Goal: Book appointment/travel/reservation

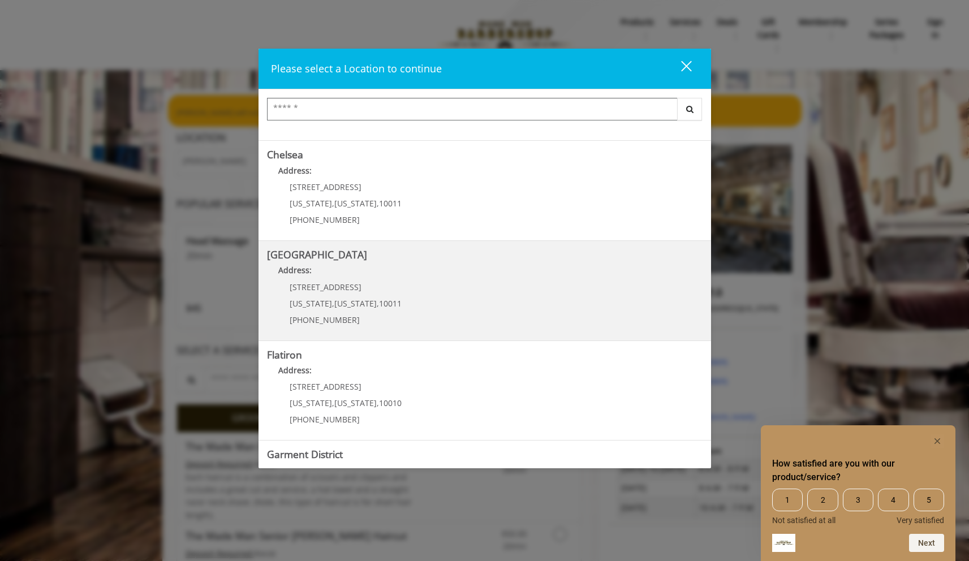
scroll to position [88, 0]
click at [463, 310] on Street "[GEOGRAPHIC_DATA] Address: [STREET_ADDRESS][US_STATE][US_STATE] (646) 850-0041" at bounding box center [484, 287] width 435 height 83
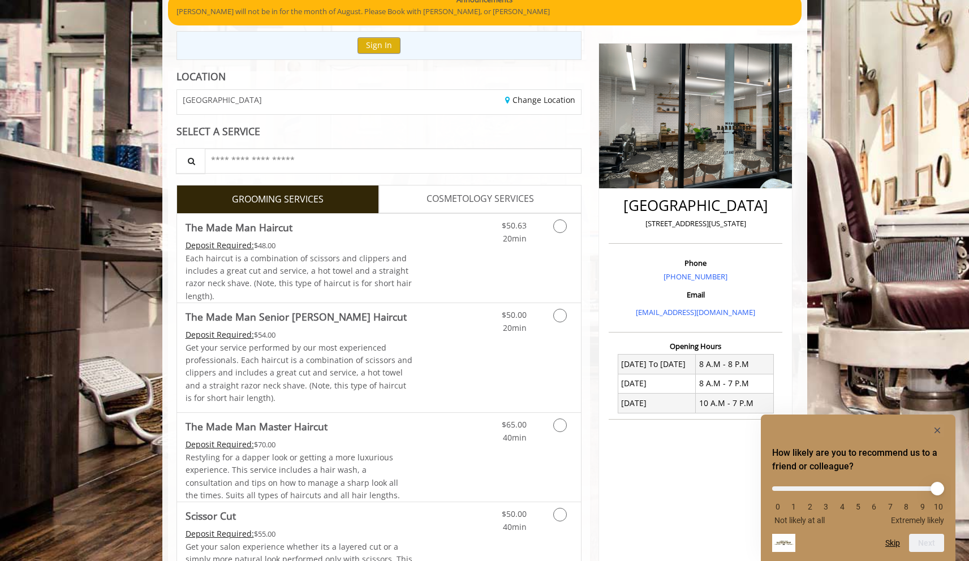
scroll to position [158, 0]
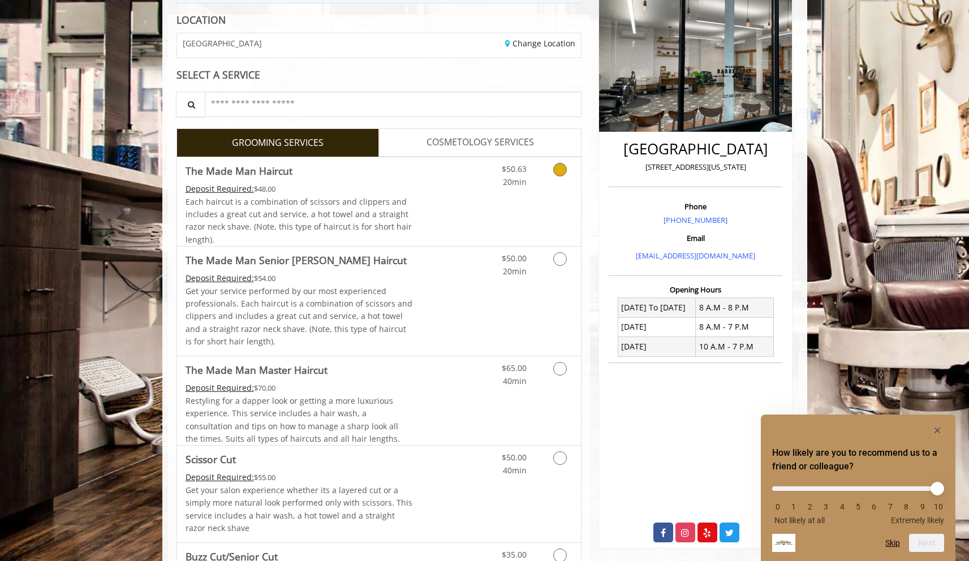
click at [559, 185] on link "Grooming services" at bounding box center [557, 172] width 29 height 31
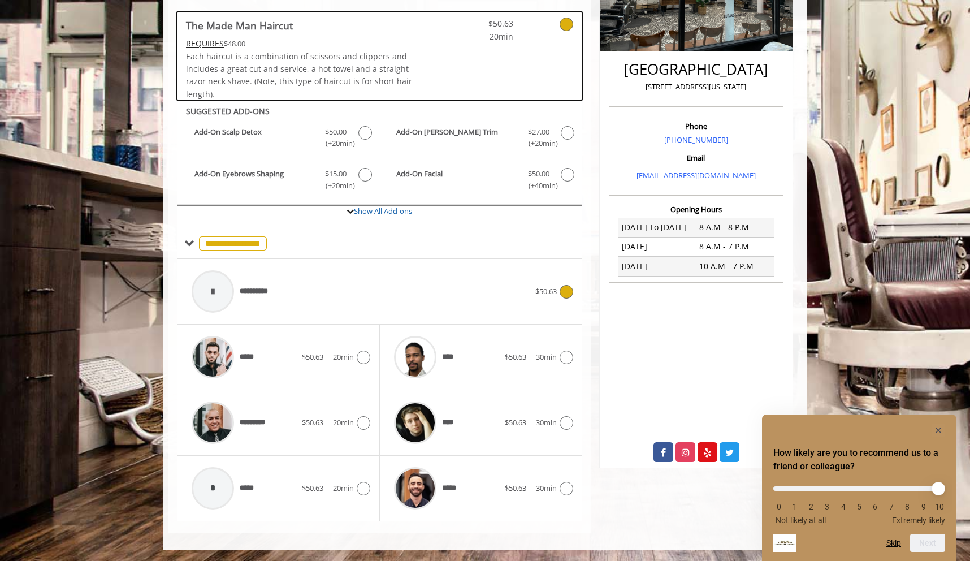
scroll to position [237, 0]
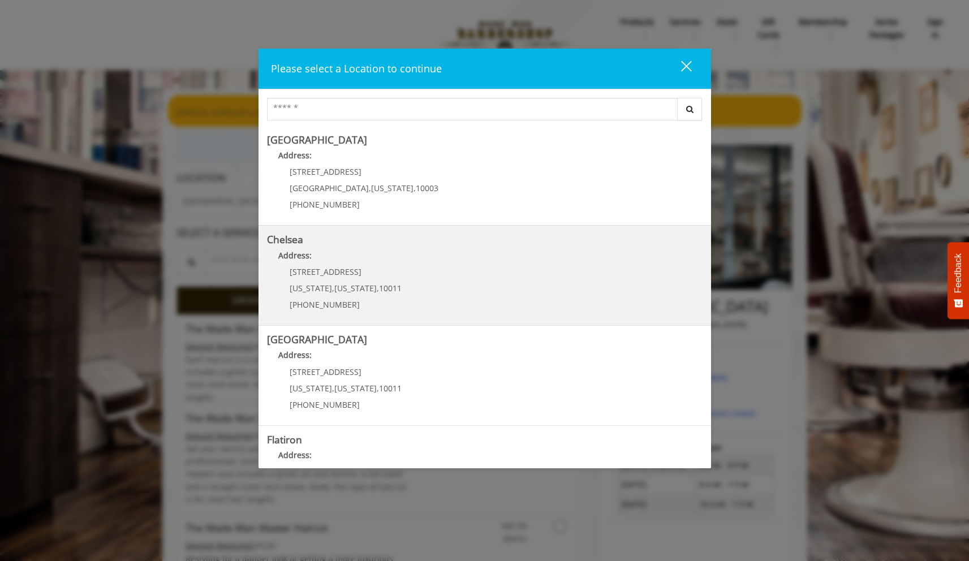
click at [405, 268] on link "Chelsea Address: 169/170 W 23rd St New York , New York , 10011 (917) 639-3902" at bounding box center [484, 275] width 435 height 83
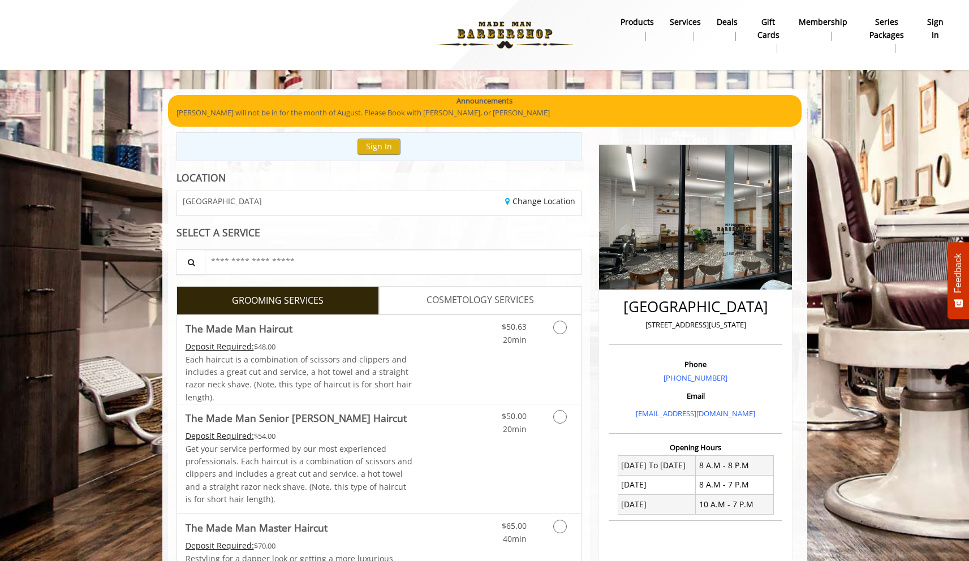
scroll to position [49, 0]
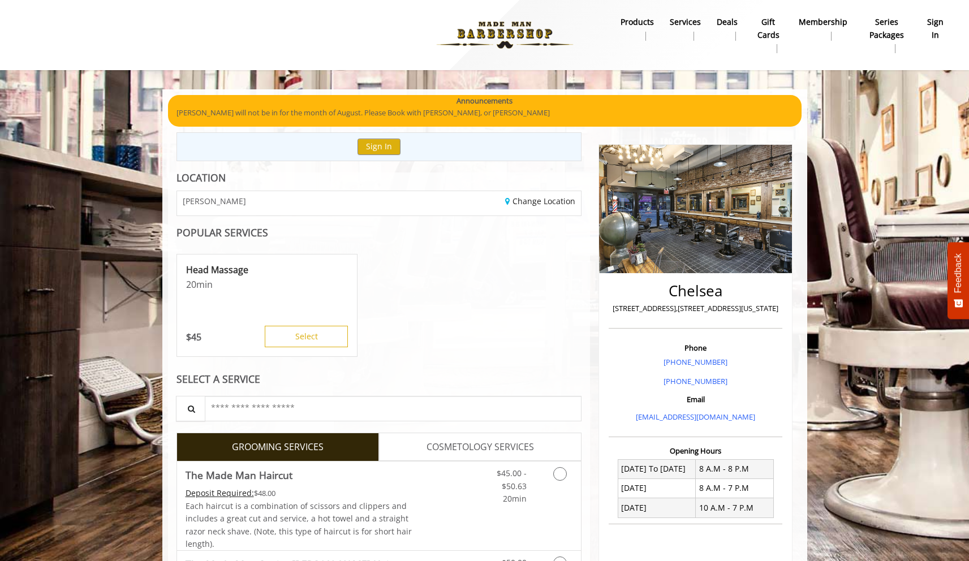
click at [552, 332] on div "Head Massage 20 min $ 45 Select" at bounding box center [378, 305] width 405 height 113
click at [571, 485] on link "Grooming services" at bounding box center [557, 483] width 29 height 44
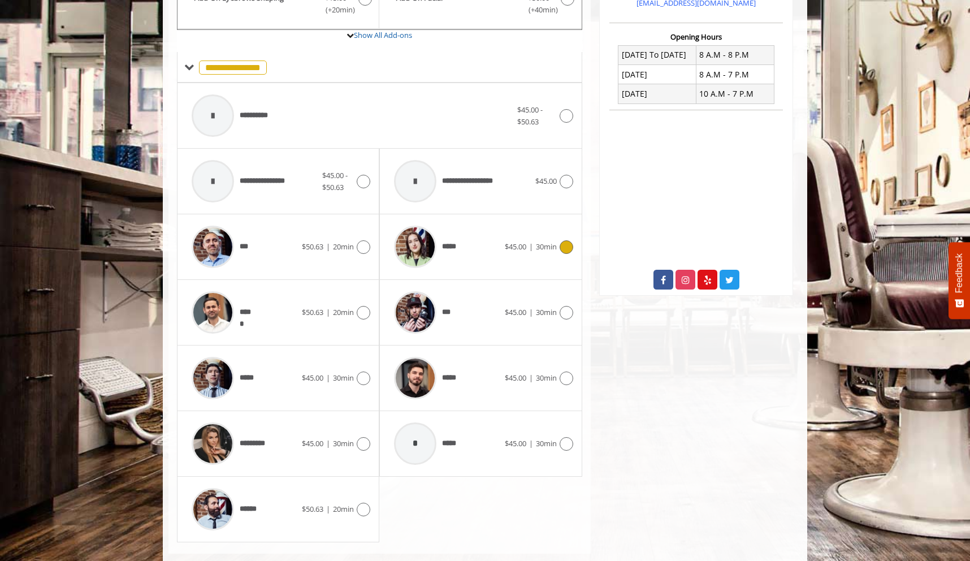
scroll to position [435, 0]
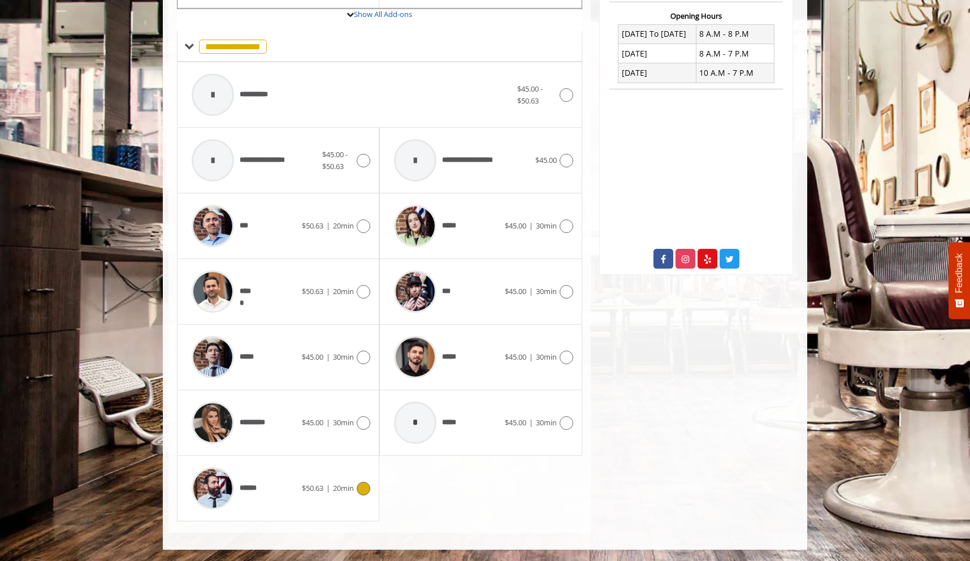
click at [363, 484] on icon at bounding box center [364, 489] width 14 height 14
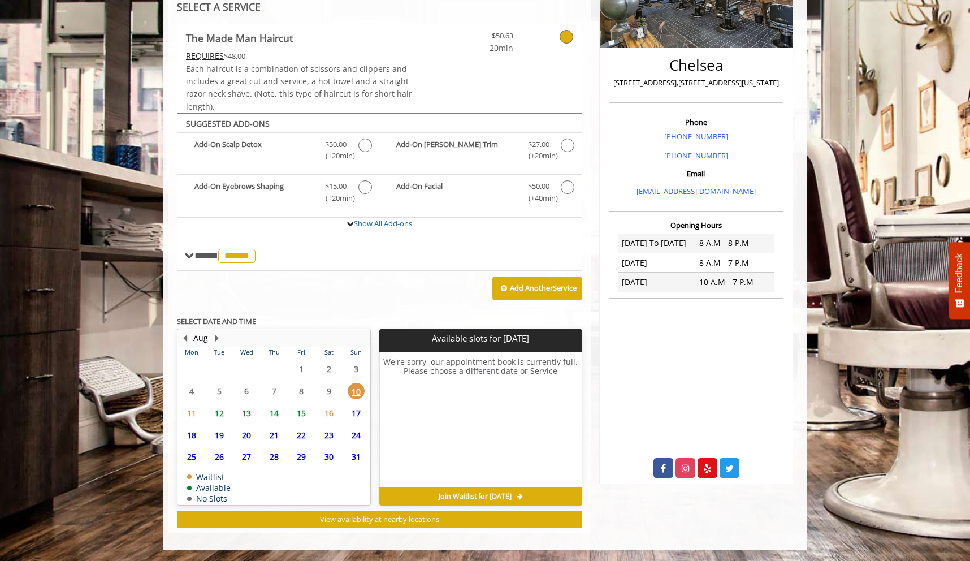
scroll to position [214, 0]
click at [222, 425] on td "19" at bounding box center [218, 435] width 27 height 22
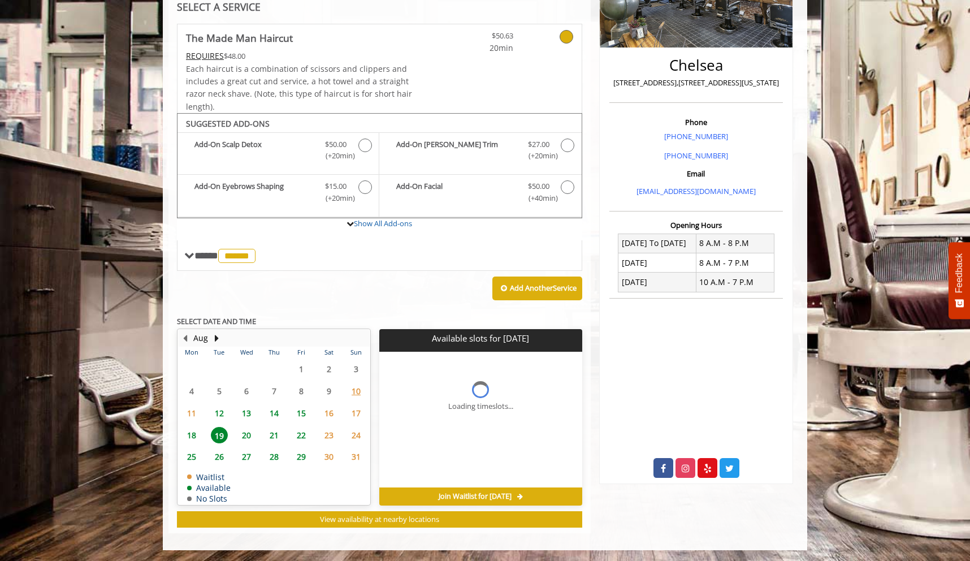
scroll to position [243, 0]
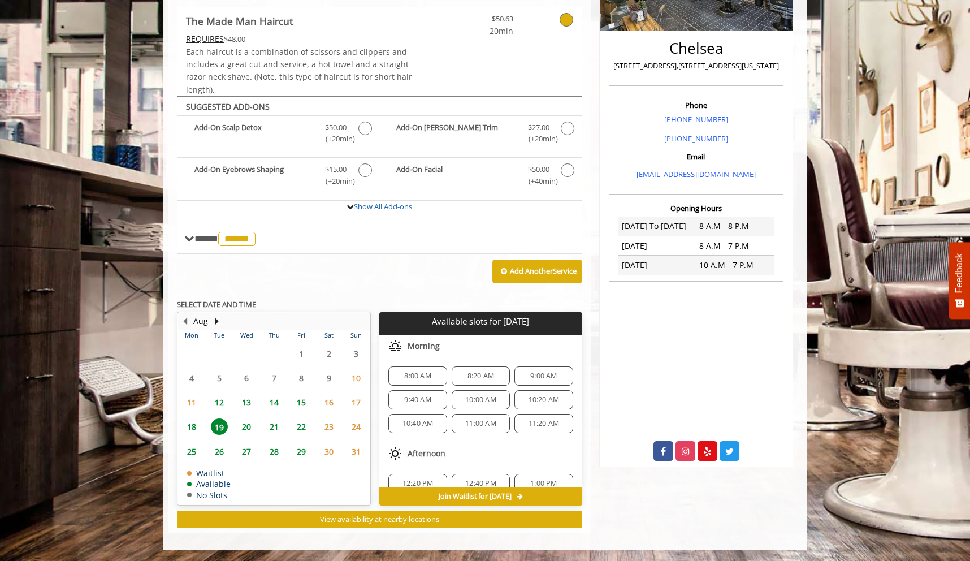
click at [222, 406] on span "12" at bounding box center [219, 402] width 17 height 16
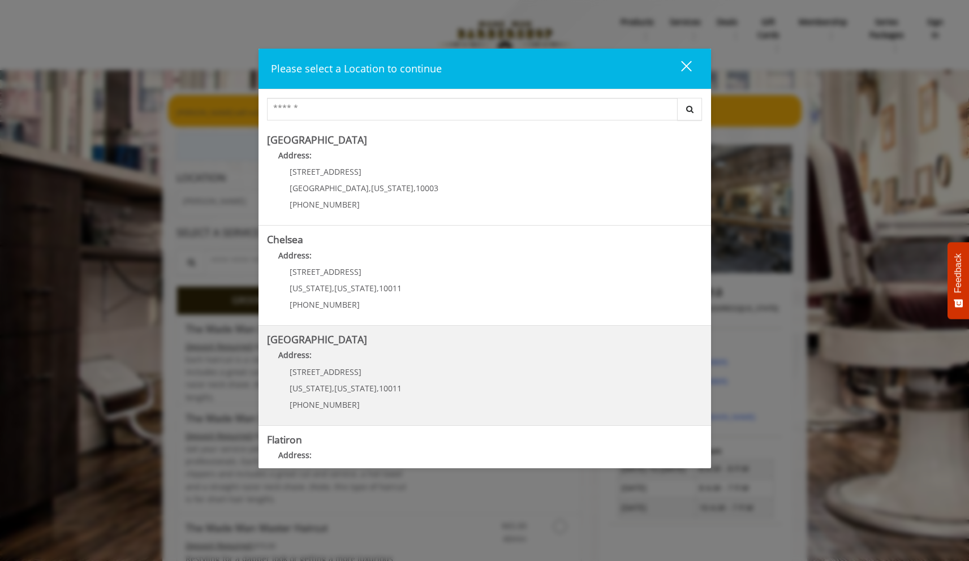
click at [353, 383] on span "[US_STATE]" at bounding box center [355, 388] width 42 height 11
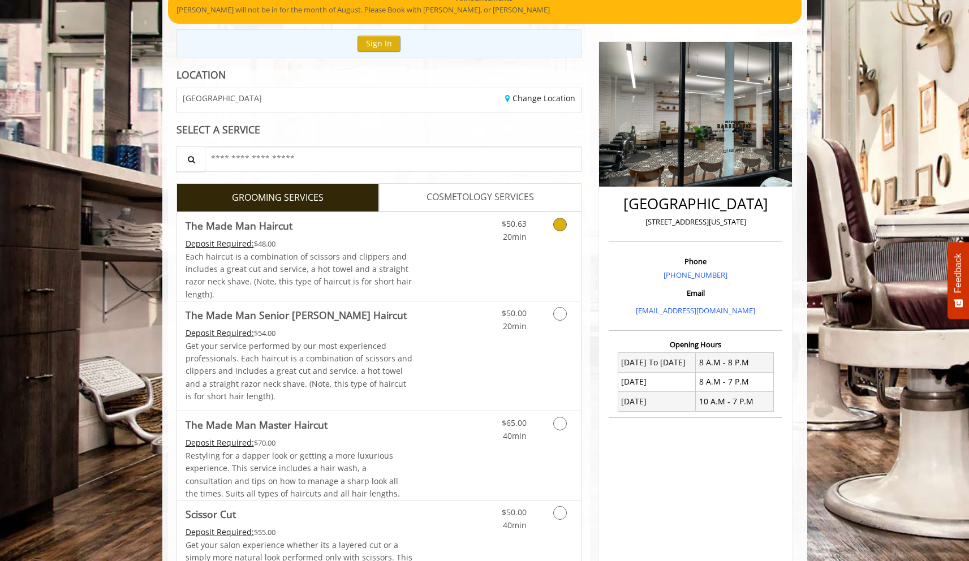
scroll to position [138, 0]
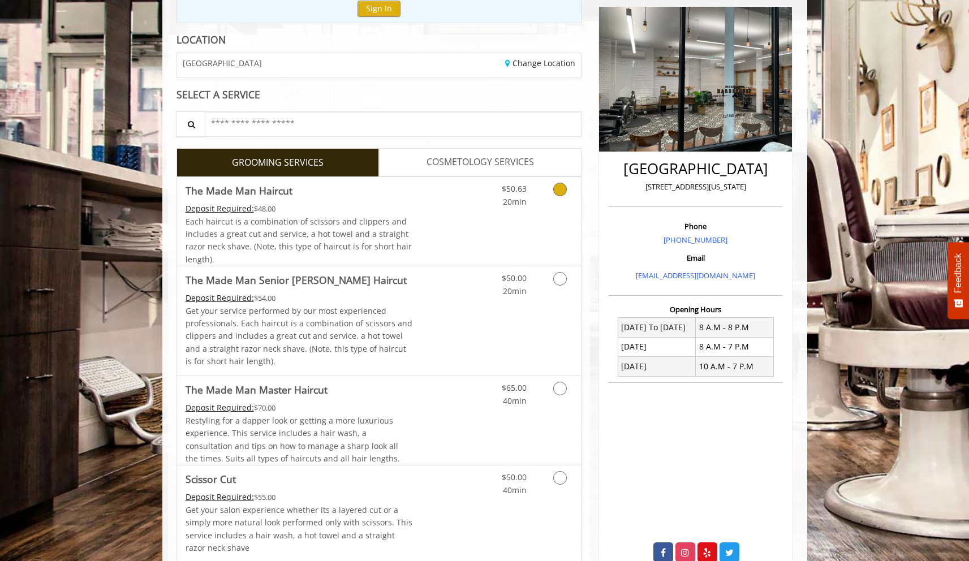
click at [544, 201] on link "Grooming services" at bounding box center [557, 192] width 29 height 31
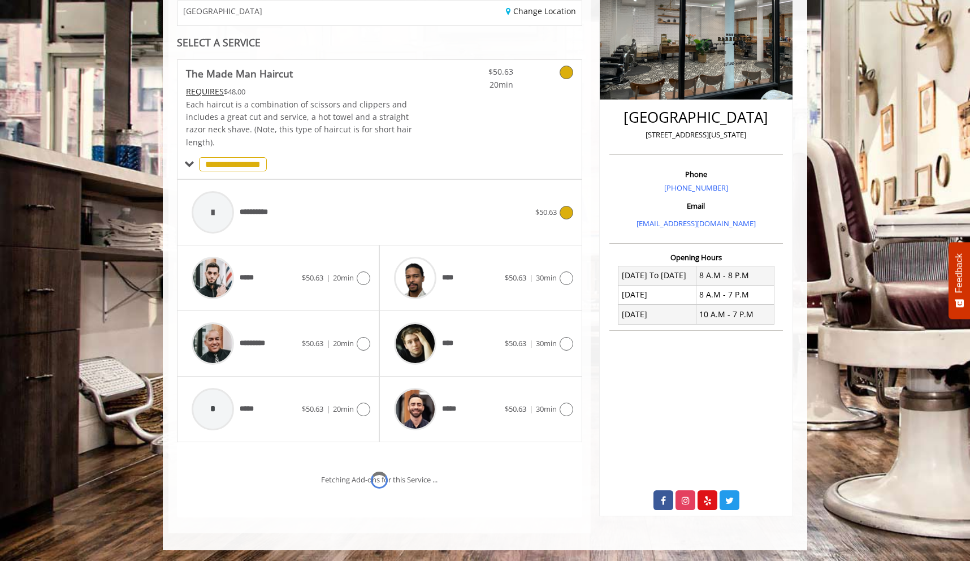
scroll to position [238, 0]
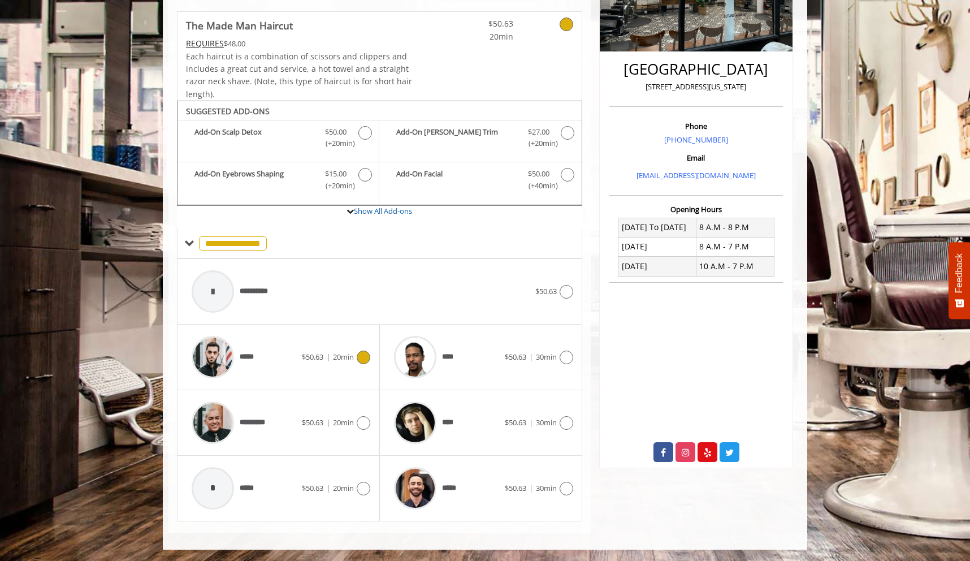
click at [361, 345] on div "***** $50.63 | 20min" at bounding box center [278, 357] width 184 height 54
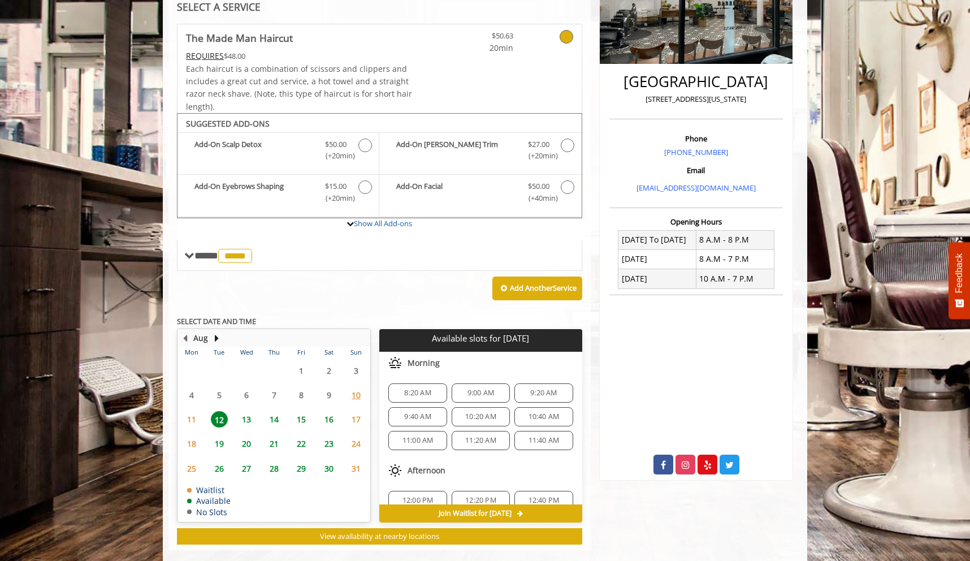
scroll to position [243, 0]
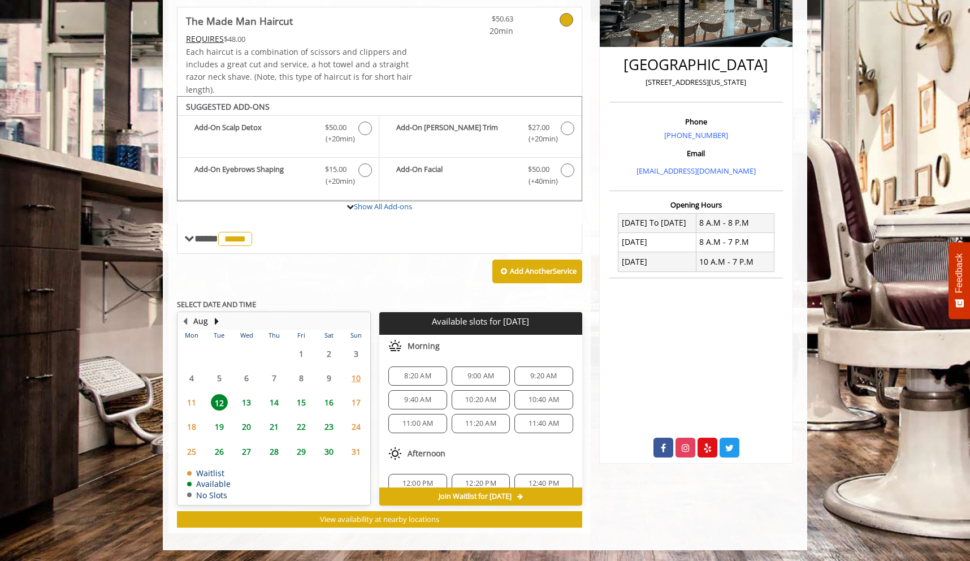
click at [466, 425] on span "11:20 AM" at bounding box center [480, 423] width 31 height 9
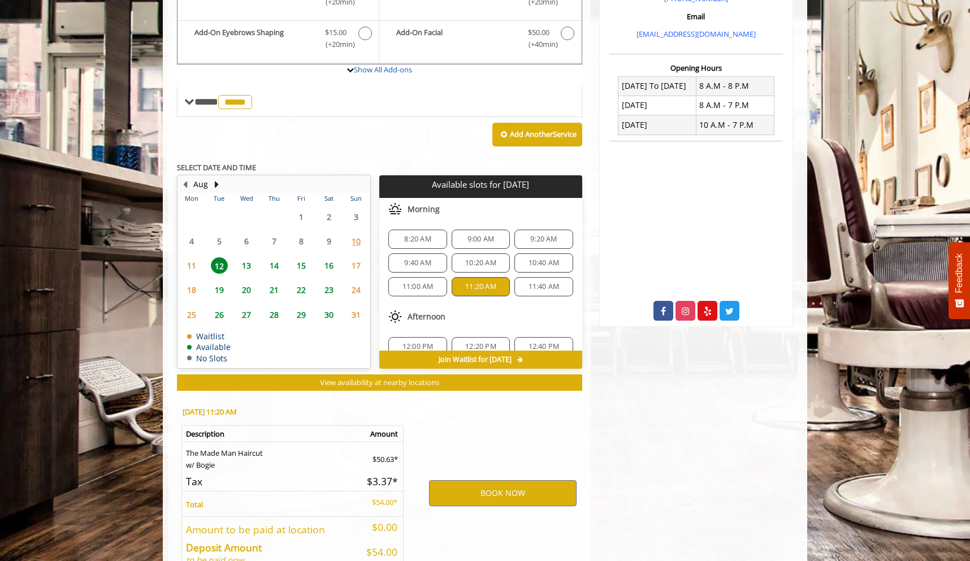
scroll to position [447, 0]
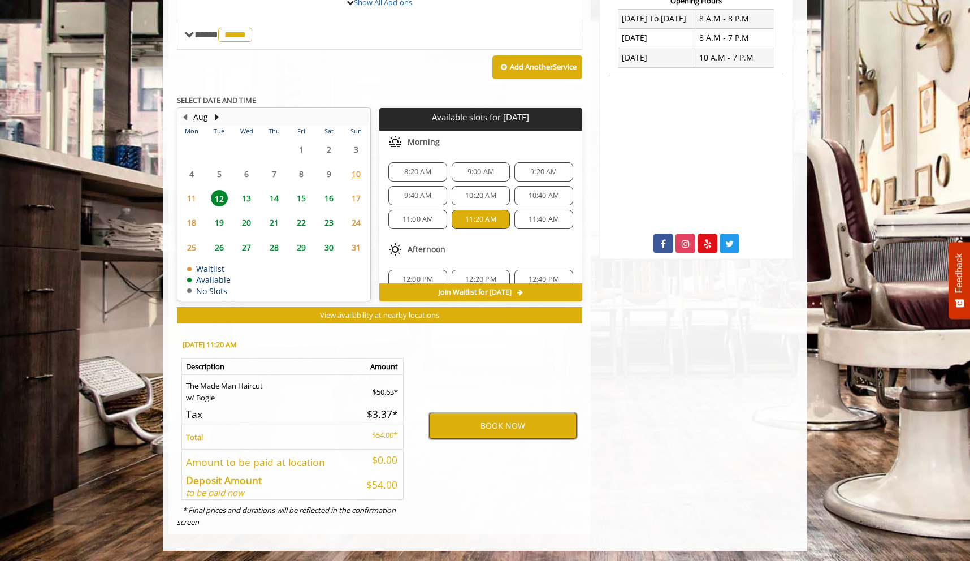
click at [479, 432] on button "BOOK NOW" at bounding box center [503, 426] width 148 height 26
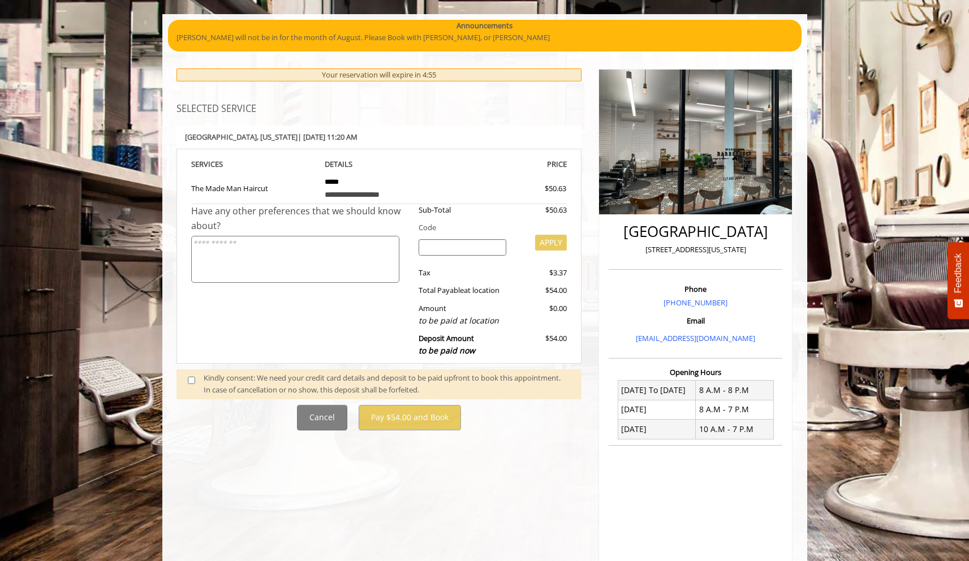
scroll to position [146, 0]
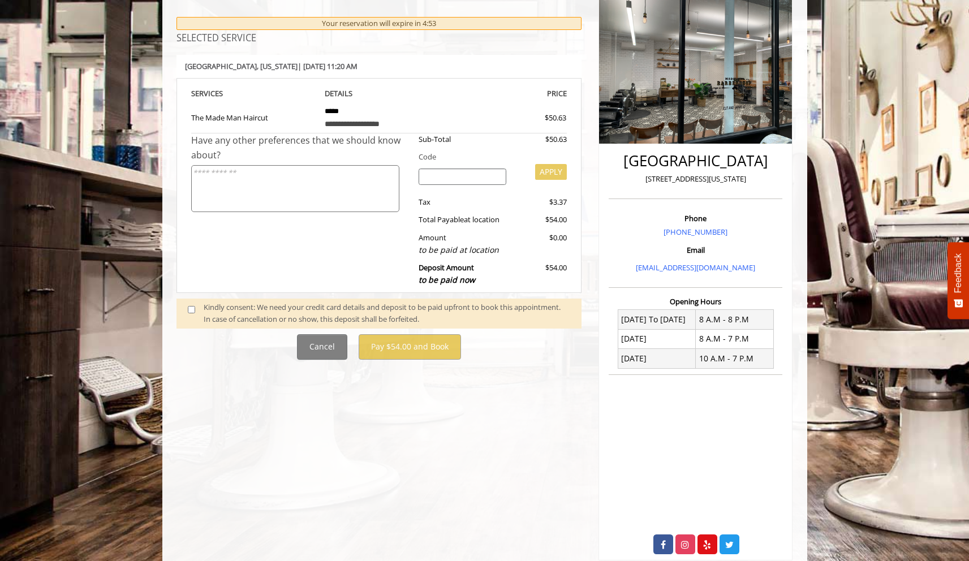
click at [230, 308] on div "Kindly consent: We need your credit card details and deposit to be paid upfront…" at bounding box center [387, 313] width 366 height 24
click at [195, 318] on span at bounding box center [195, 313] width 33 height 24
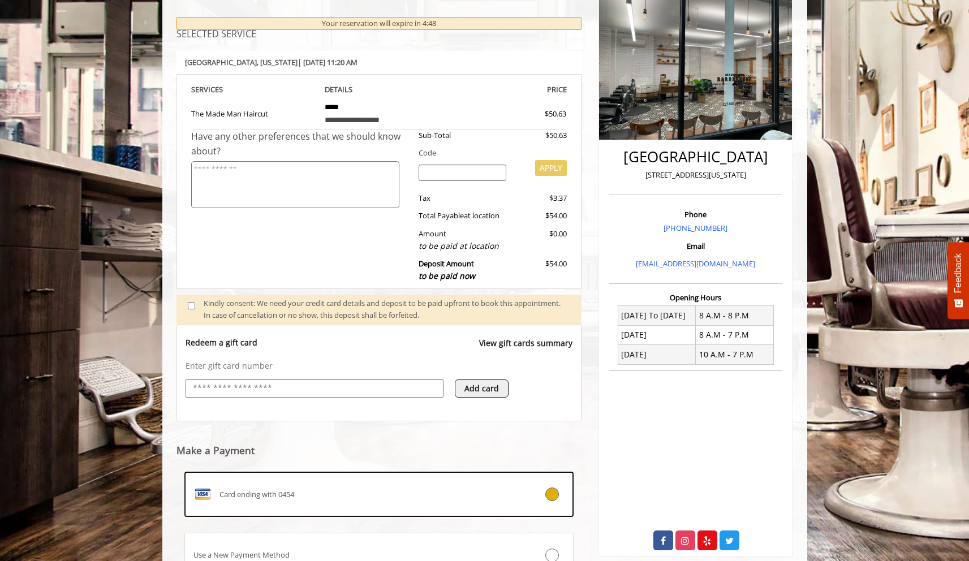
scroll to position [249, 0]
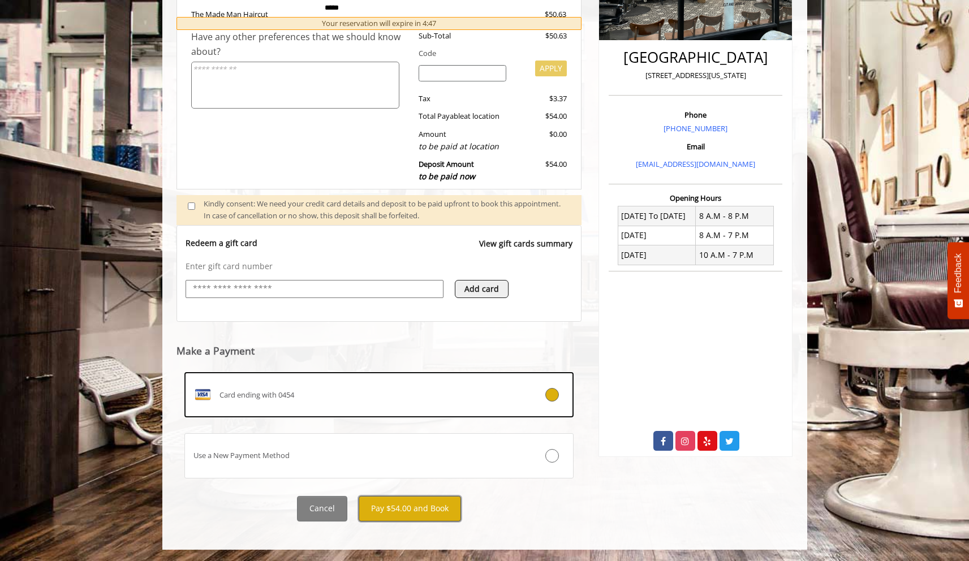
click at [392, 505] on button "Pay $54.00 and Book" at bounding box center [409, 508] width 102 height 25
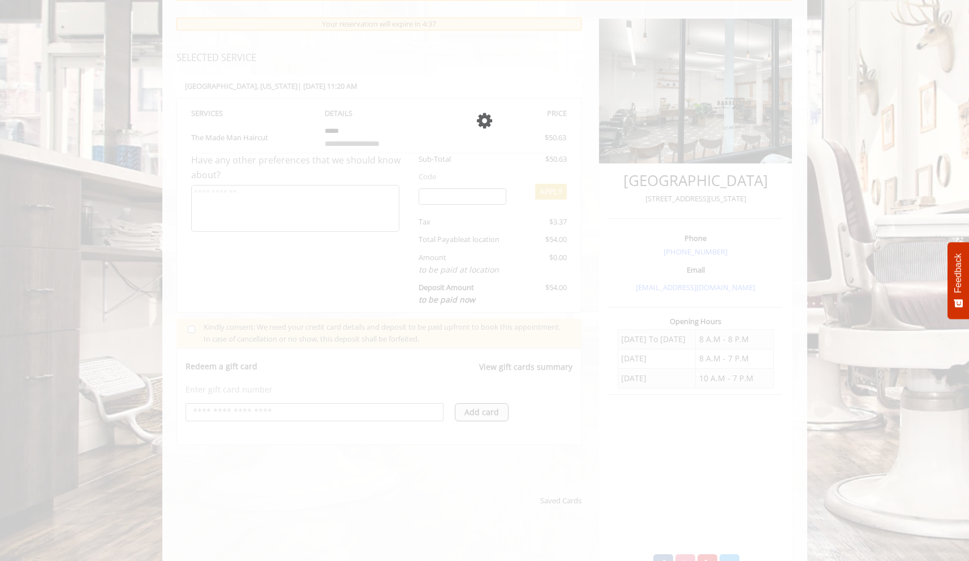
scroll to position [0, 0]
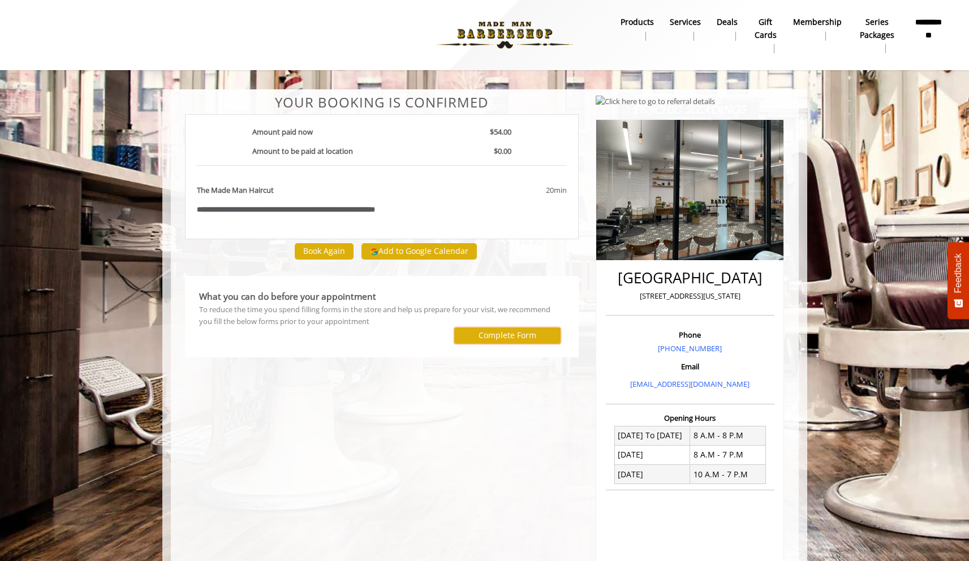
click at [505, 335] on label "Complete Form" at bounding box center [507, 335] width 58 height 9
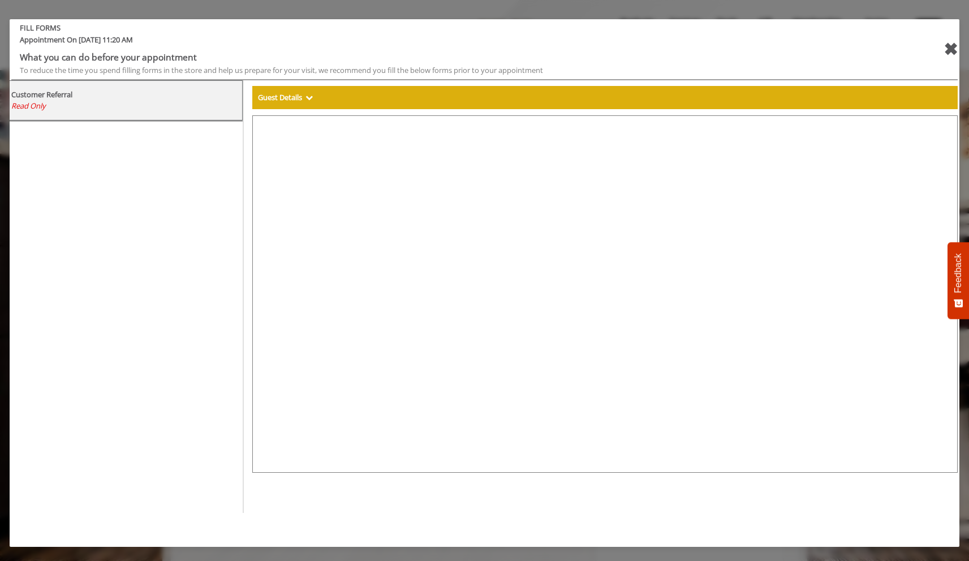
select select "***"
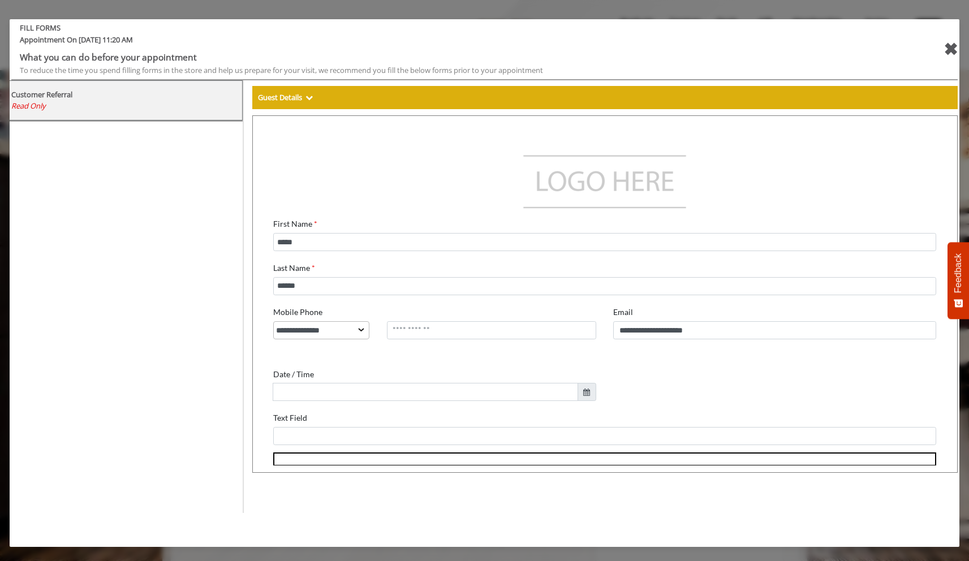
scroll to position [22, 0]
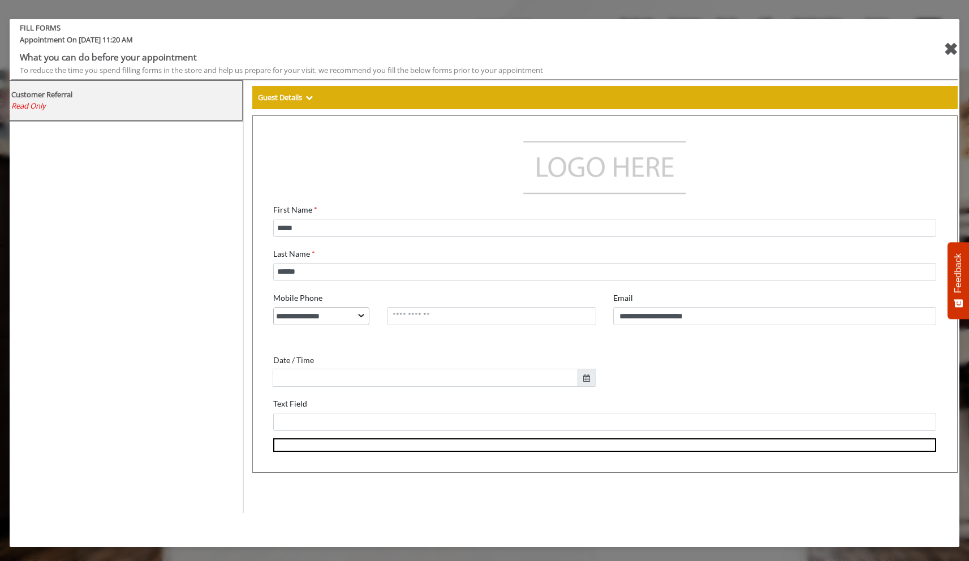
click at [384, 361] on input "text" at bounding box center [417, 370] width 305 height 18
click at [400, 392] on div "Text Field" at bounding box center [596, 404] width 662 height 37
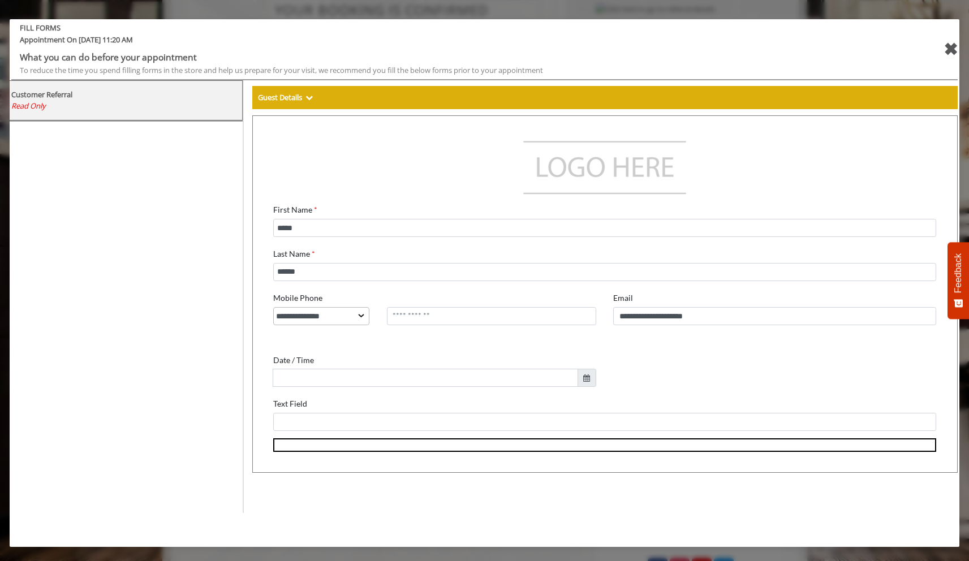
scroll to position [121, 0]
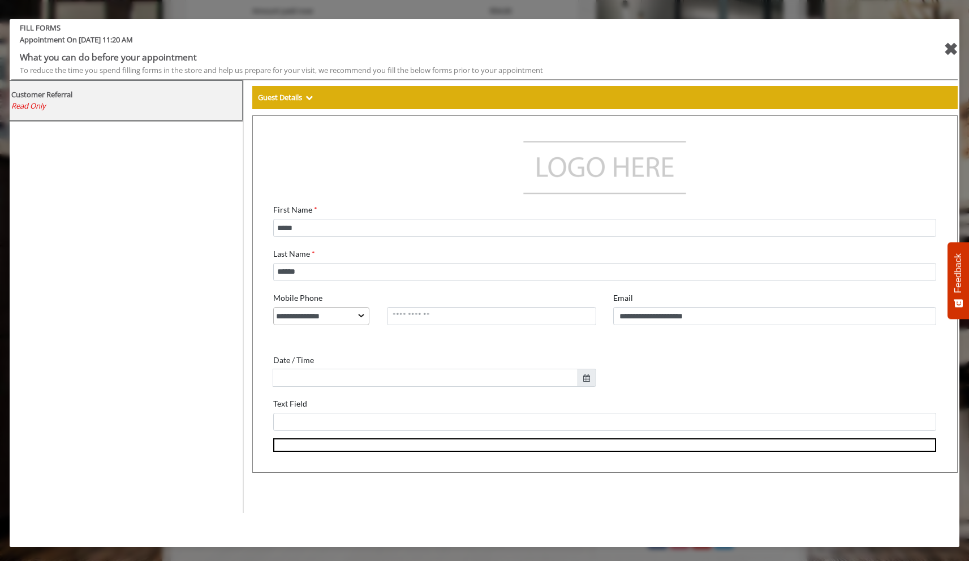
click at [952, 52] on div "✖" at bounding box center [950, 49] width 14 height 27
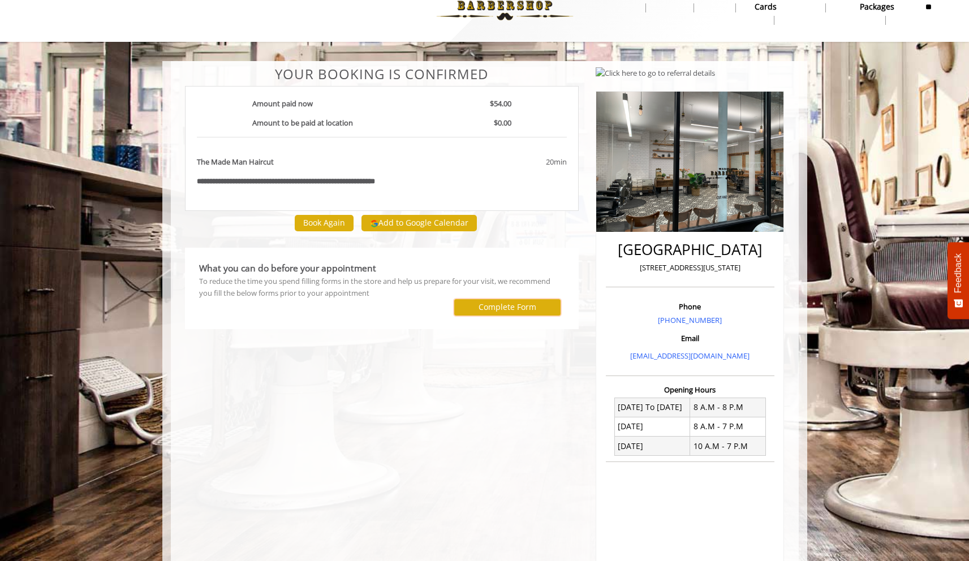
scroll to position [0, 0]
